Goal: Task Accomplishment & Management: Manage account settings

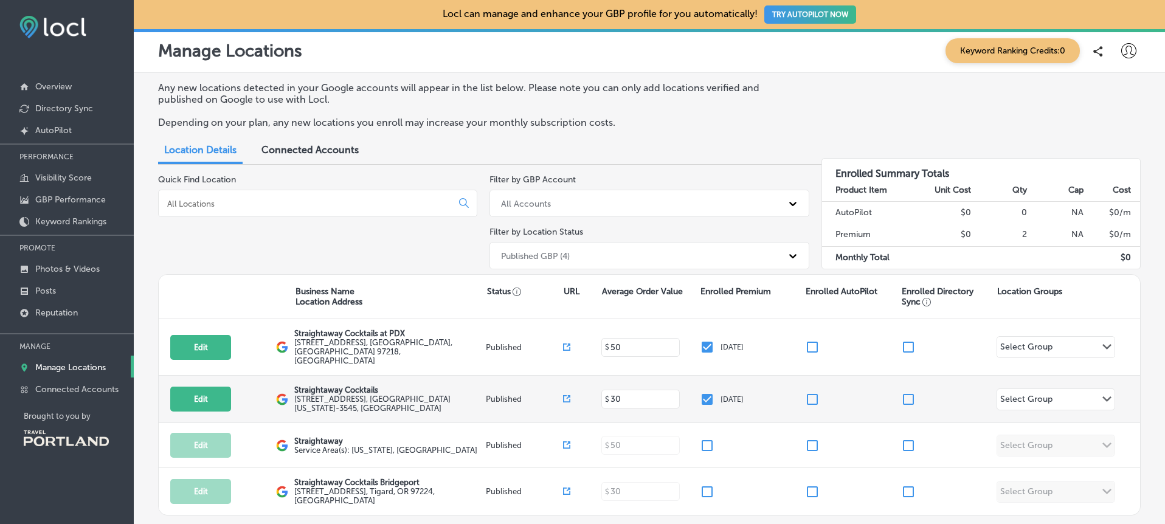
click at [308, 395] on label "[STREET_ADDRESS][US_STATE]" at bounding box center [388, 404] width 189 height 18
click at [204, 390] on button "Edit" at bounding box center [200, 399] width 61 height 25
select select "US"
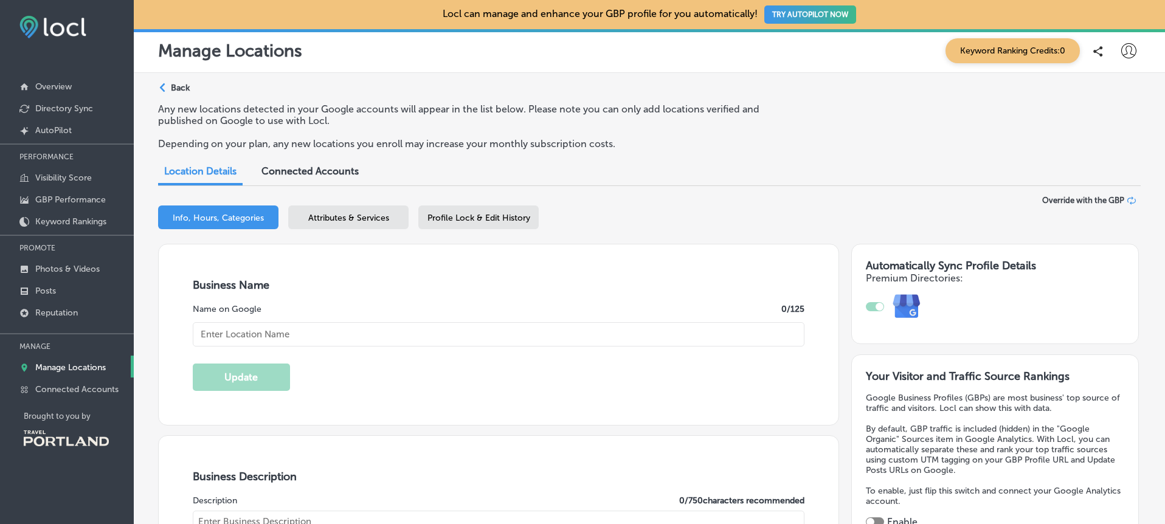
type input "Straightaway Cocktails"
type input "[EMAIL_ADDRESS][DOMAIN_NAME]"
type input "[URL][DOMAIN_NAME]"
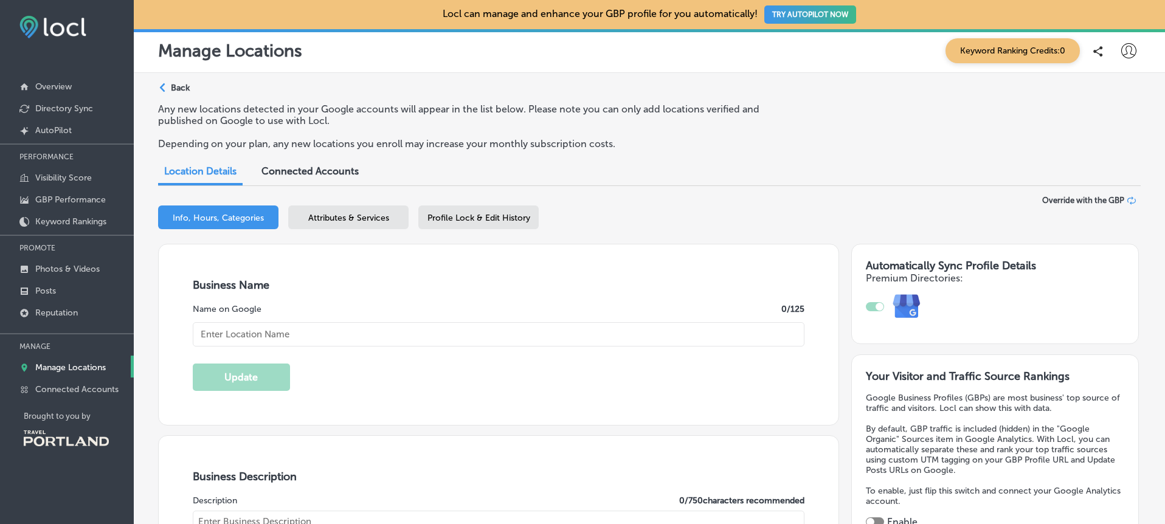
type input "[STREET_ADDRESS]"
type input "[GEOGRAPHIC_DATA]"
type input "97214-3545"
type input "US"
type input "[URL][DOMAIN_NAME]"
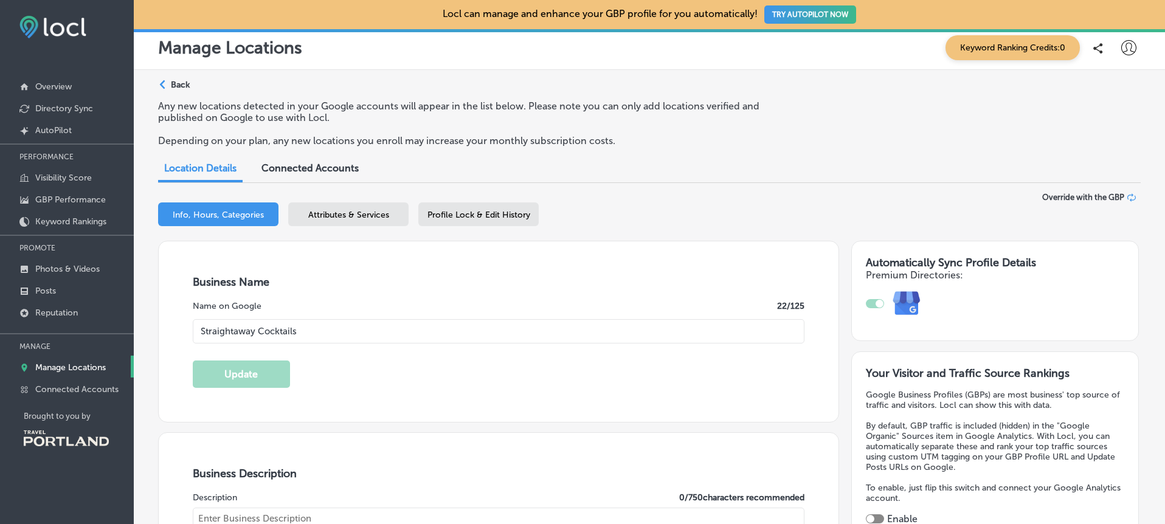
checkbox input "true"
type textarea "Meticulously crafted cocktails, ready for any occasion. Our drinks pay respect …"
type input "[PHONE_NUMBER]"
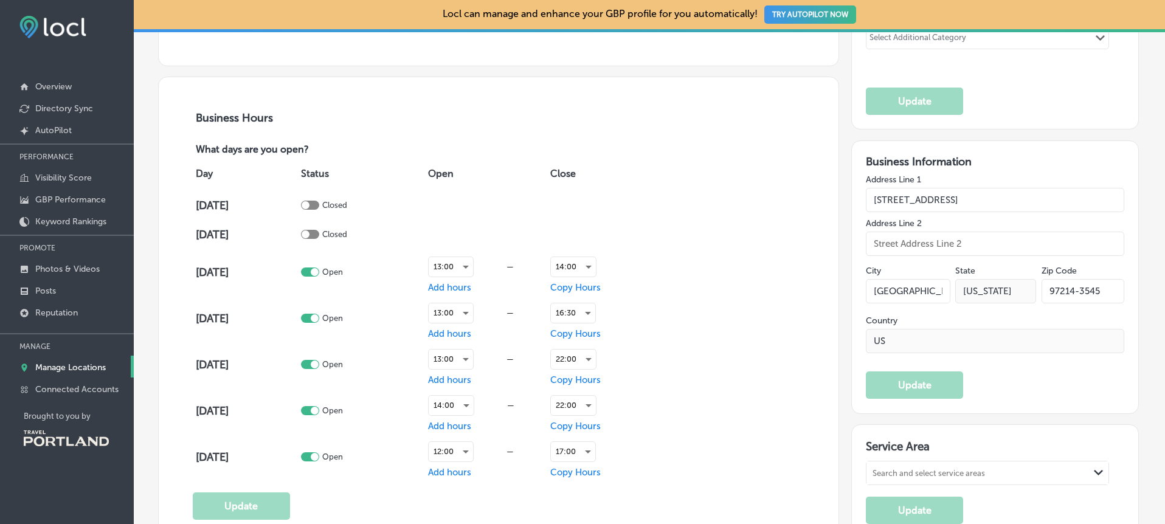
scroll to position [786, 0]
click at [576, 265] on div "14:00" at bounding box center [573, 265] width 45 height 19
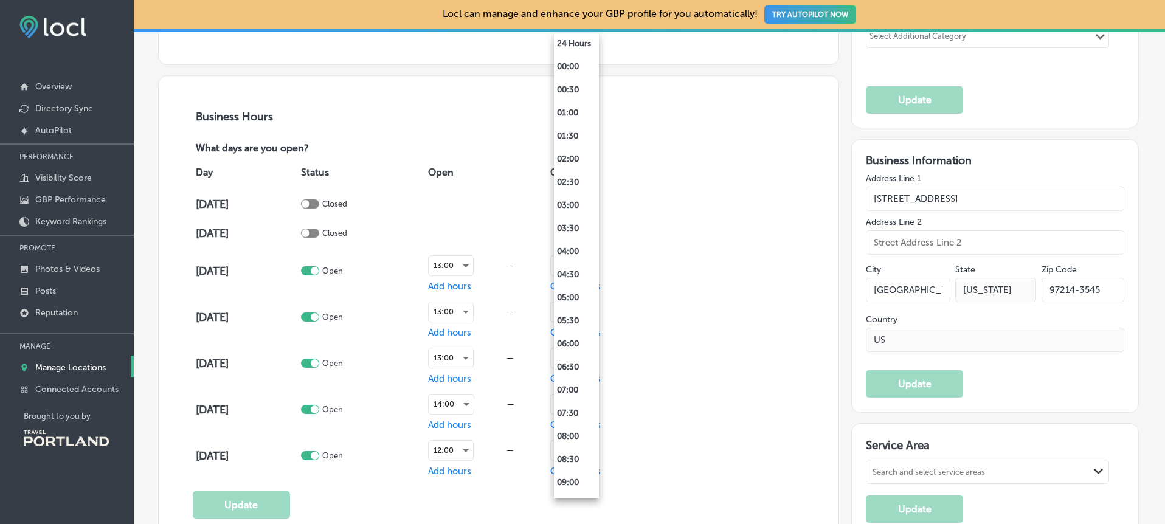
scroll to position [449, 0]
click at [618, 252] on div at bounding box center [582, 262] width 1165 height 524
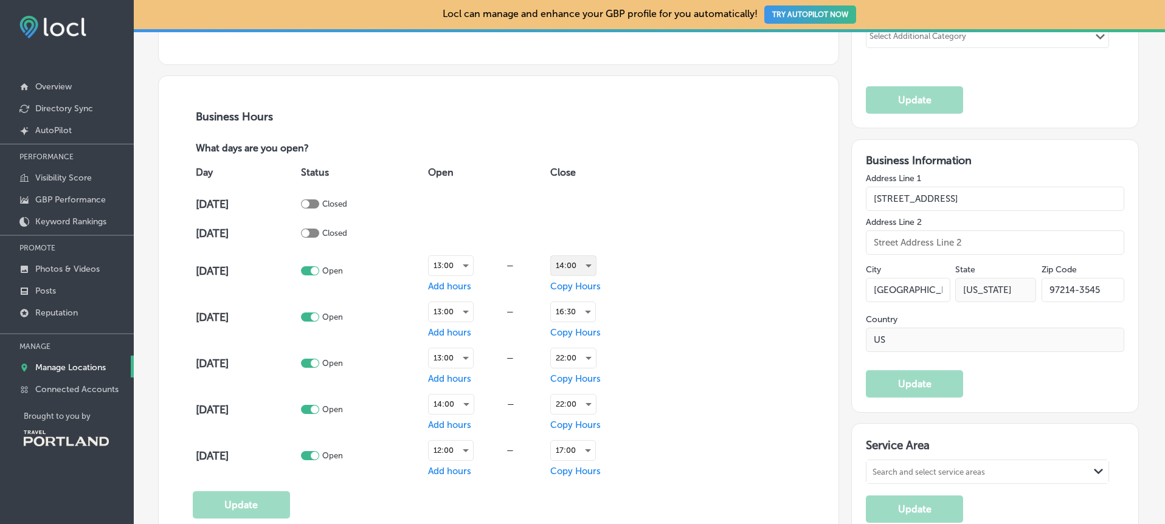
click at [593, 265] on div "14:00" at bounding box center [573, 265] width 45 height 19
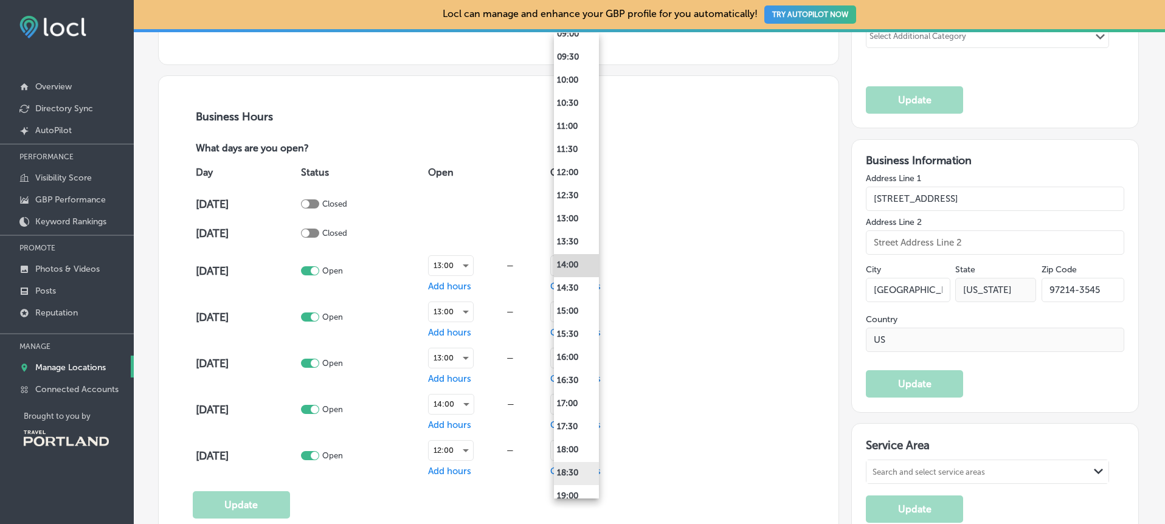
scroll to position [463, 0]
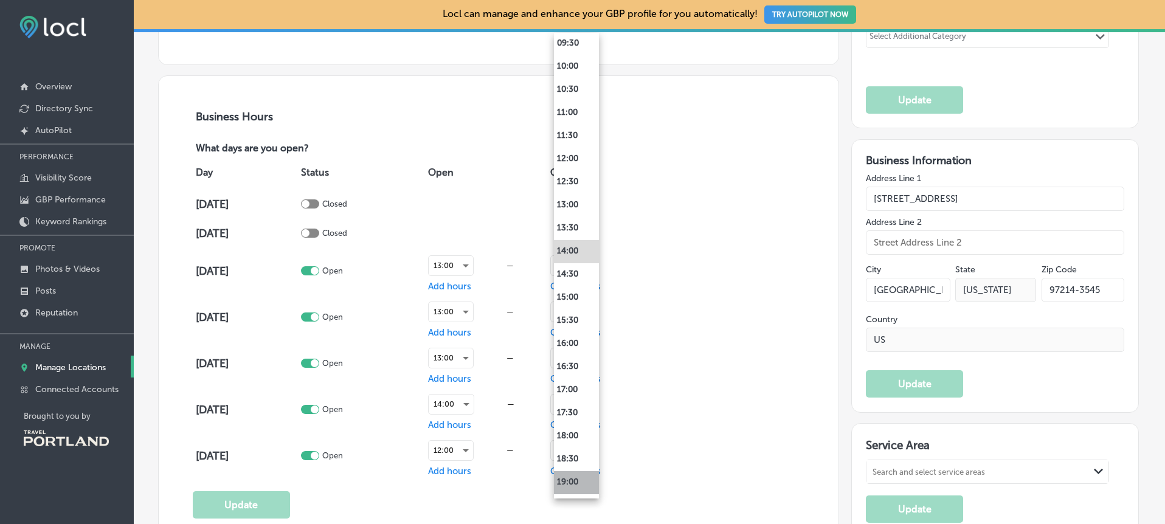
click at [571, 478] on li "19:00" at bounding box center [576, 482] width 45 height 23
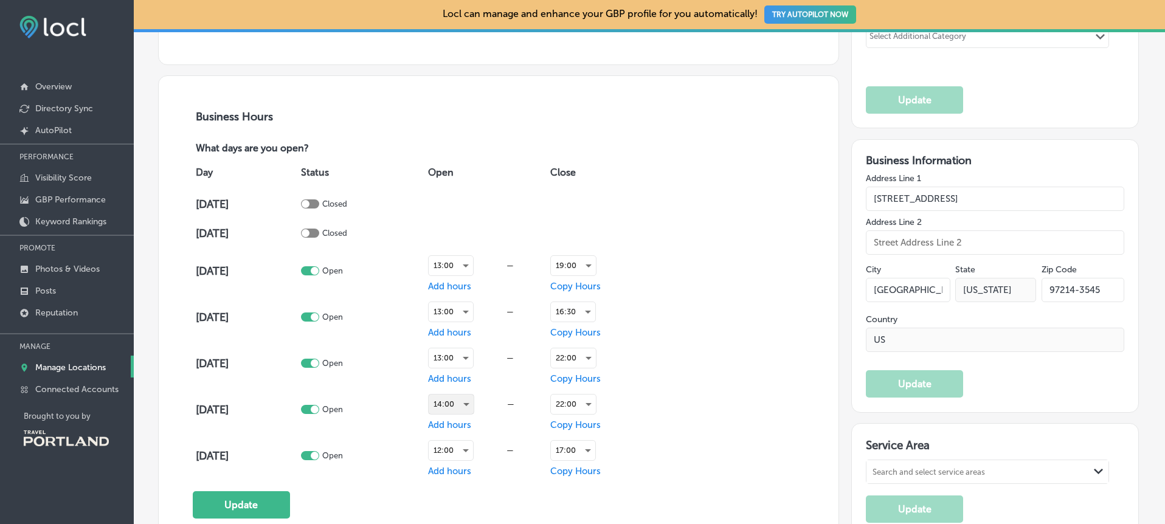
click at [469, 407] on div "14:00" at bounding box center [451, 404] width 45 height 19
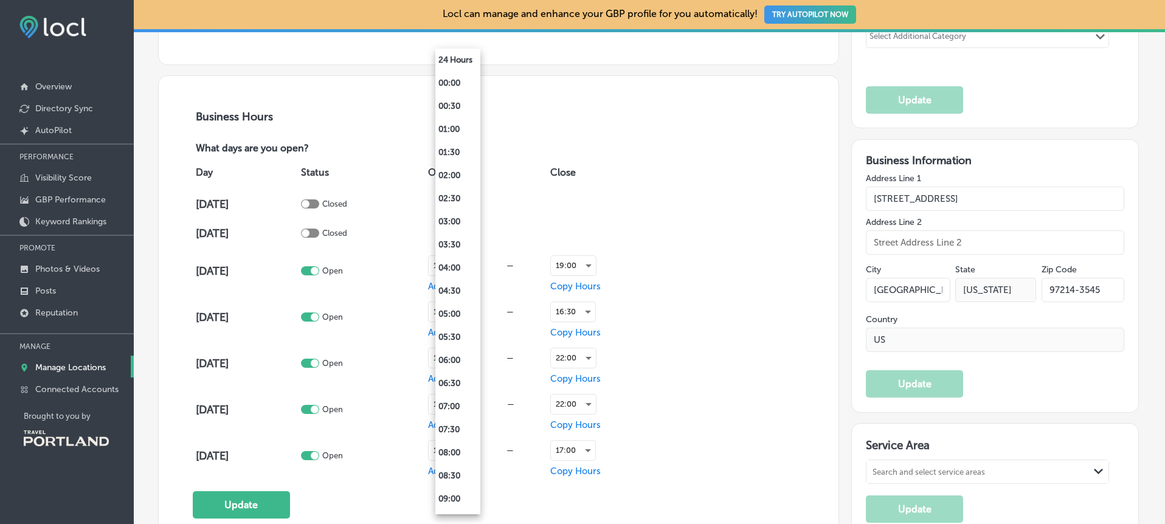
scroll to position [449, 0]
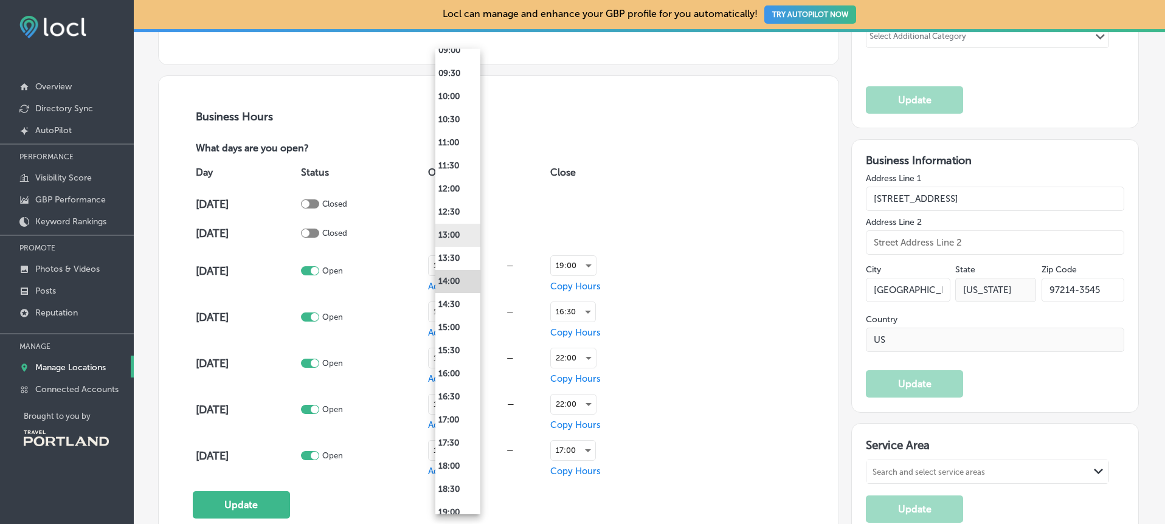
click at [454, 240] on li "13:00" at bounding box center [457, 235] width 45 height 23
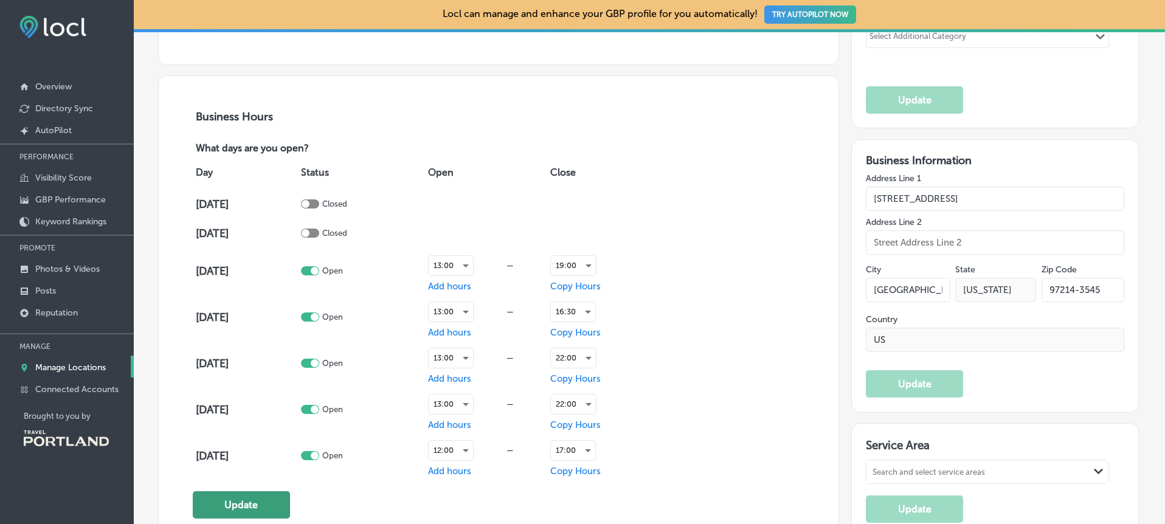
click at [223, 503] on button "Update" at bounding box center [241, 504] width 97 height 27
